Goal: Transaction & Acquisition: Purchase product/service

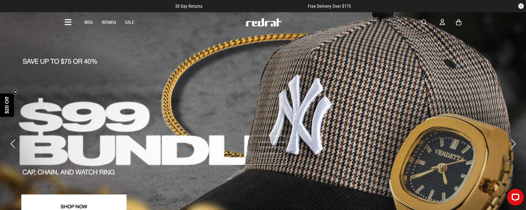
click at [132, 22] on link "Sale" at bounding box center [129, 22] width 9 height 5
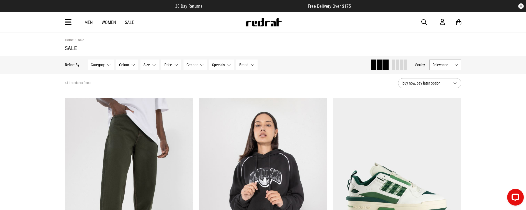
click at [109, 64] on button "Category None selected" at bounding box center [101, 64] width 26 height 11
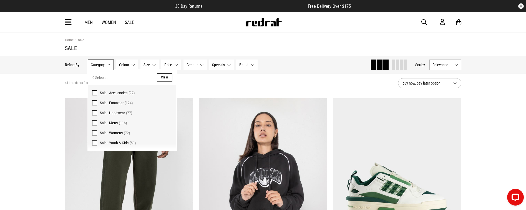
click at [94, 102] on span at bounding box center [94, 102] width 5 height 5
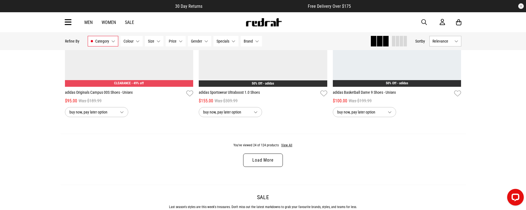
scroll to position [1749, 0]
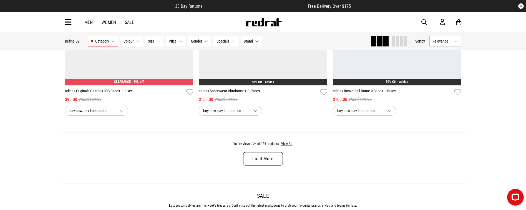
click at [263, 157] on link "Load More" at bounding box center [262, 158] width 39 height 13
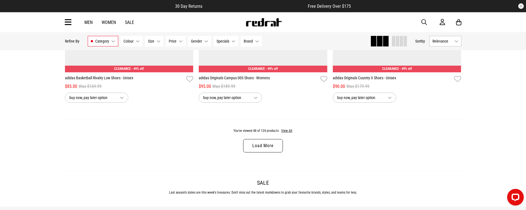
scroll to position [3541, 0]
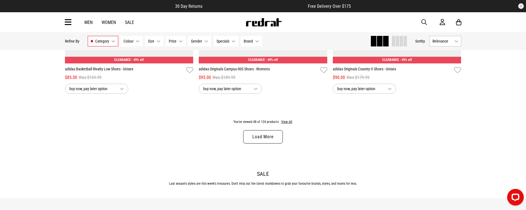
click at [269, 136] on link "Load More" at bounding box center [262, 136] width 39 height 13
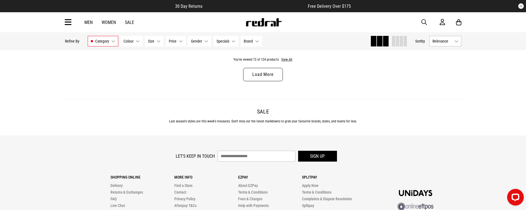
scroll to position [5254, 0]
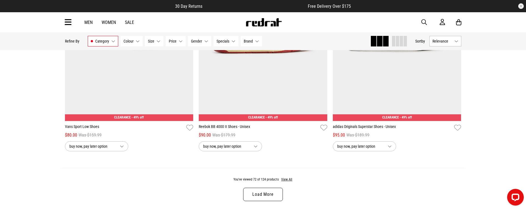
click at [263, 194] on link "Load More" at bounding box center [262, 193] width 39 height 13
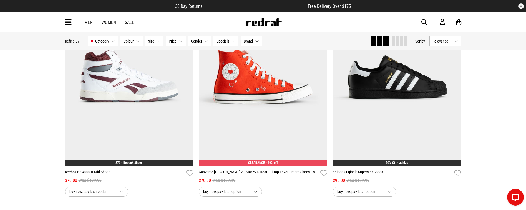
scroll to position [6973, 0]
